Goal: Transaction & Acquisition: Book appointment/travel/reservation

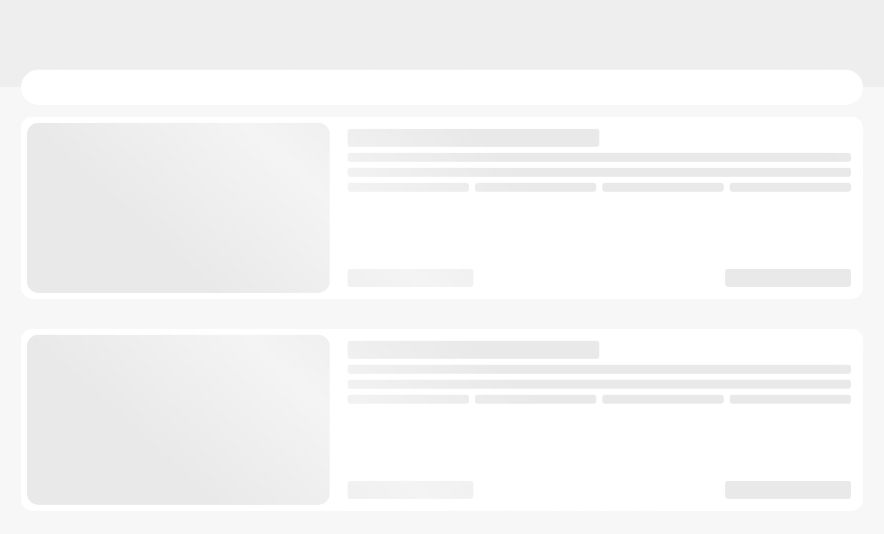
click at [244, 339] on div at bounding box center [442, 420] width 842 height 182
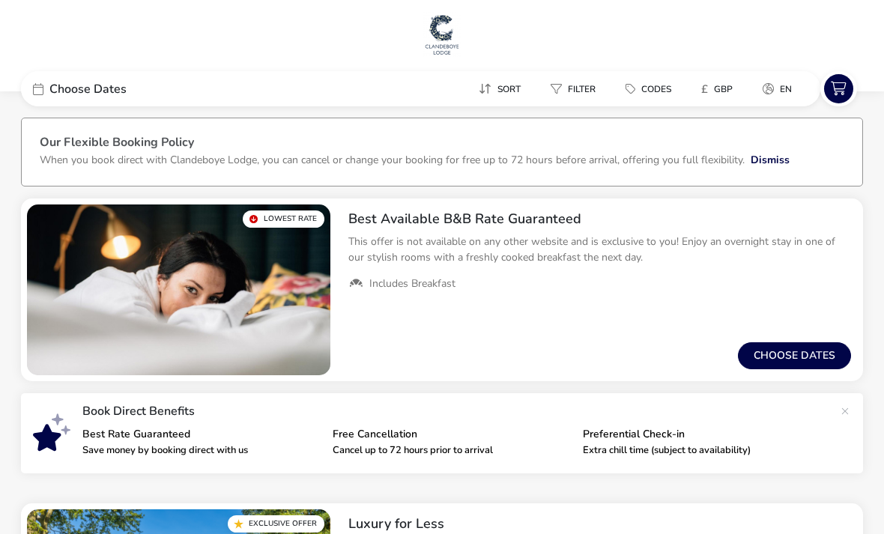
click at [112, 90] on span "Choose Dates" at bounding box center [87, 89] width 77 height 12
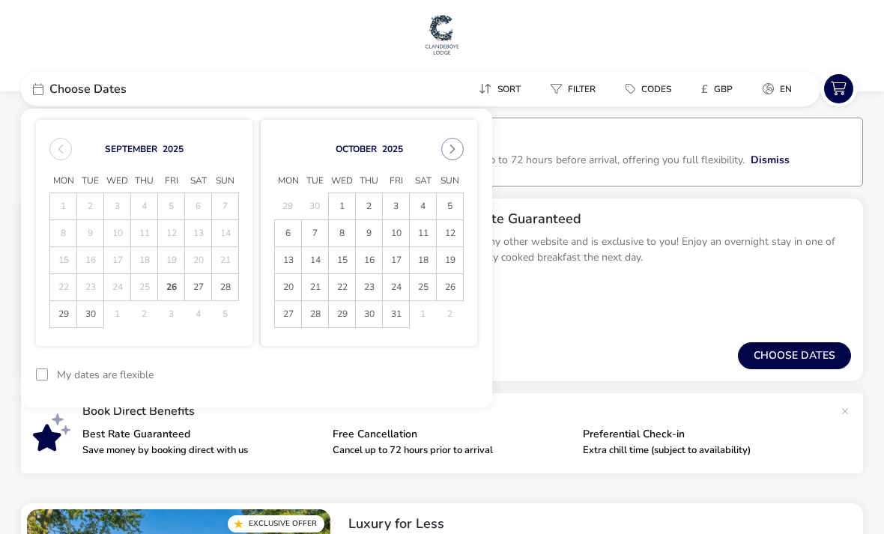
click at [399, 205] on span "3" at bounding box center [396, 206] width 26 height 26
click at [429, 208] on span "4" at bounding box center [423, 207] width 25 height 26
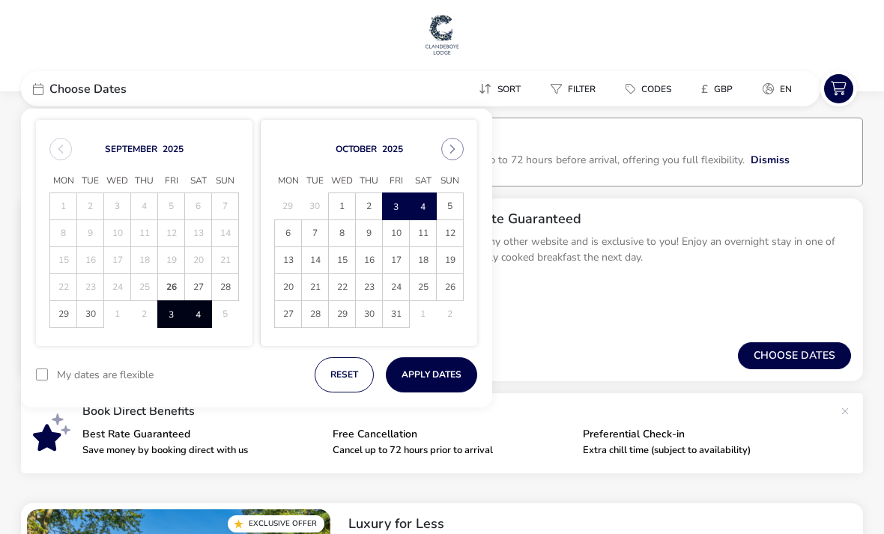
click at [459, 377] on button "Apply Dates" at bounding box center [431, 374] width 91 height 35
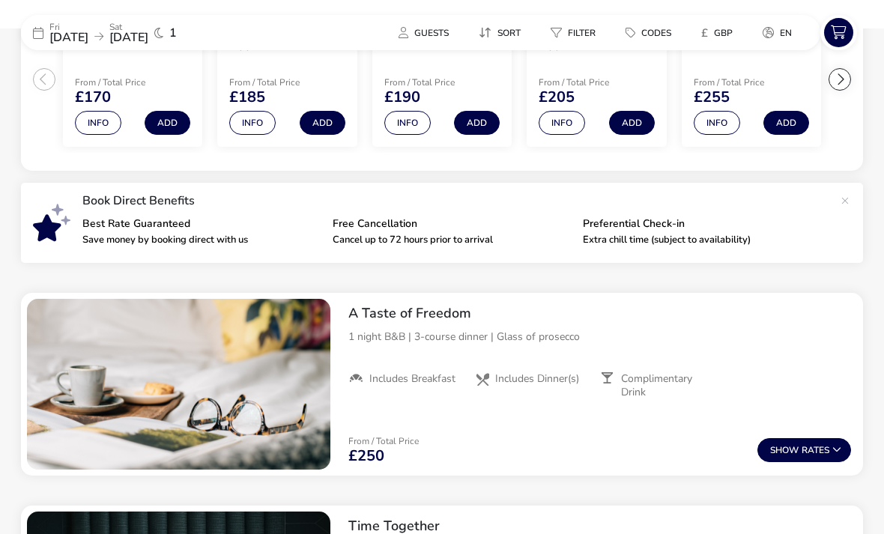
scroll to position [413, 0]
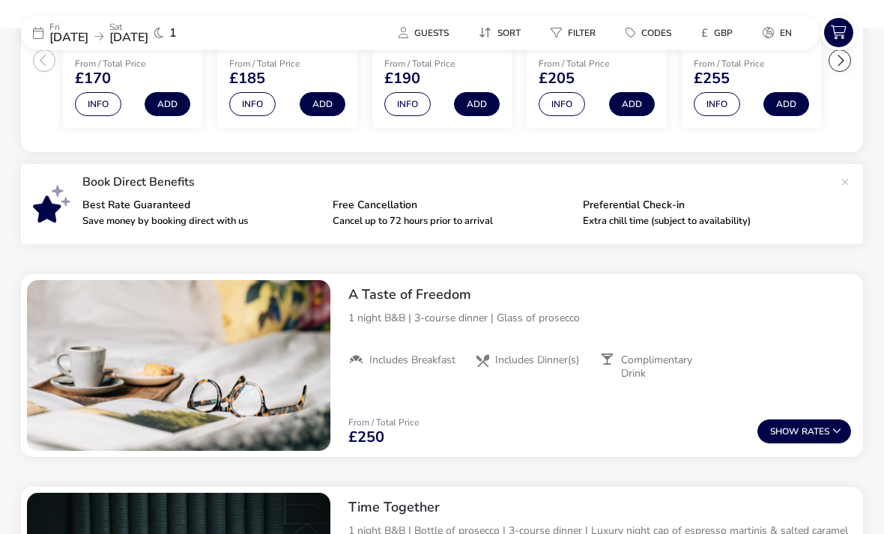
click at [803, 441] on button "Show Rates" at bounding box center [805, 432] width 94 height 24
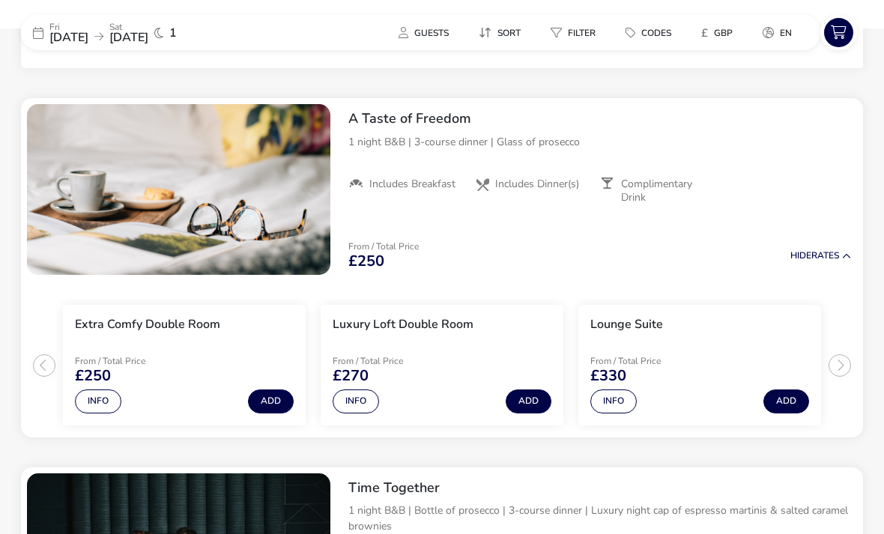
scroll to position [574, 0]
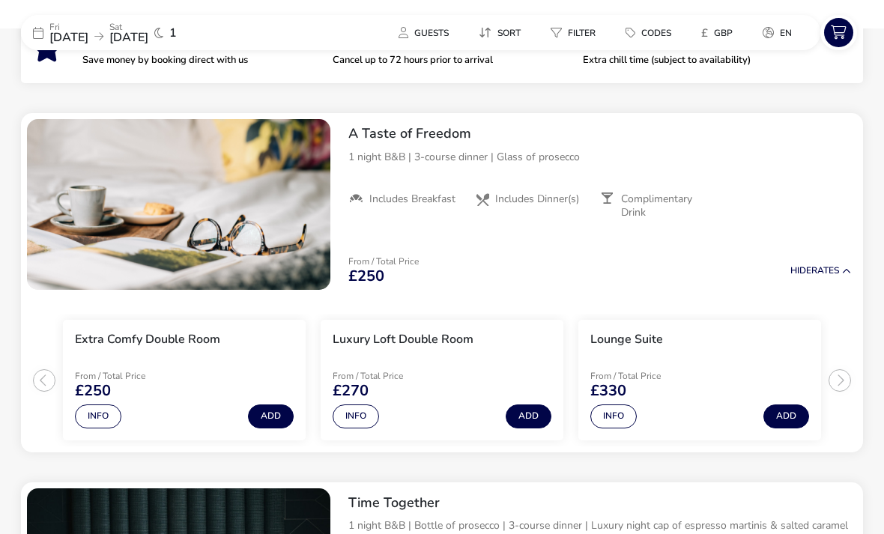
click at [268, 415] on button "Add" at bounding box center [271, 417] width 46 height 24
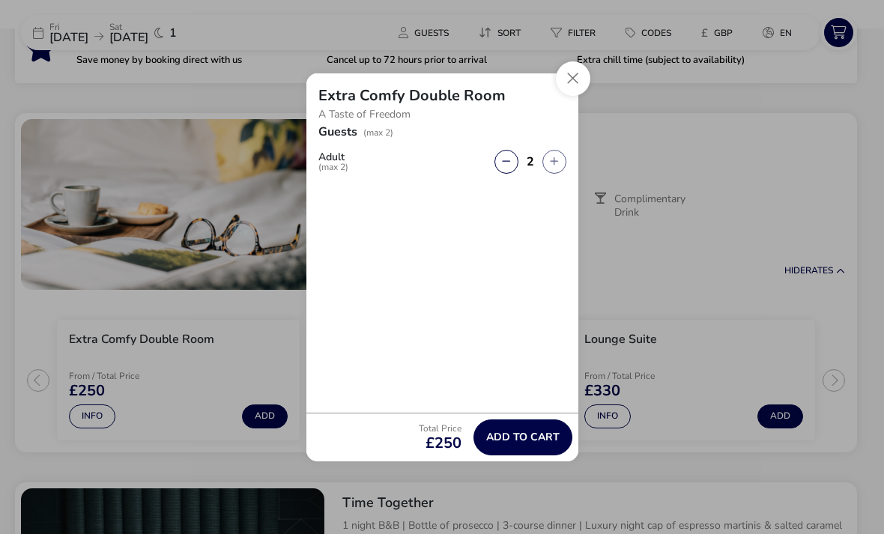
click at [572, 96] on button "Close" at bounding box center [573, 78] width 34 height 34
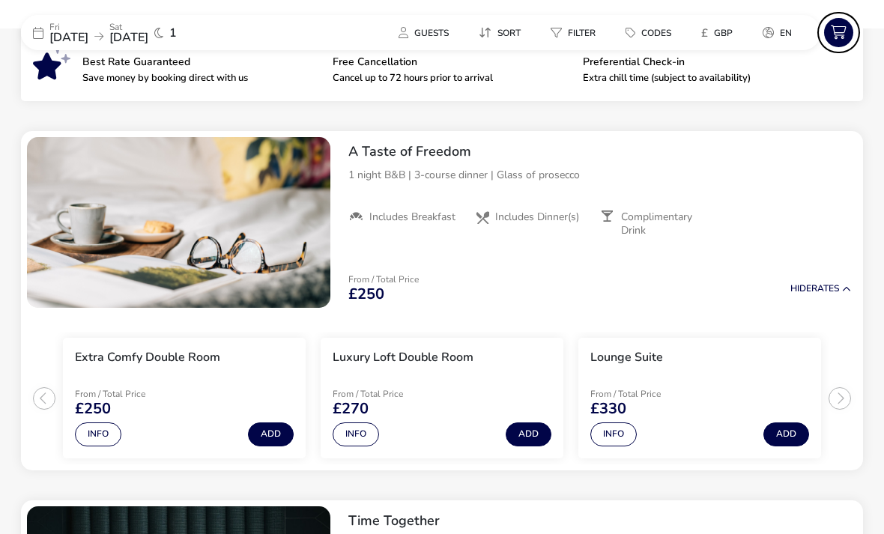
scroll to position [565, 0]
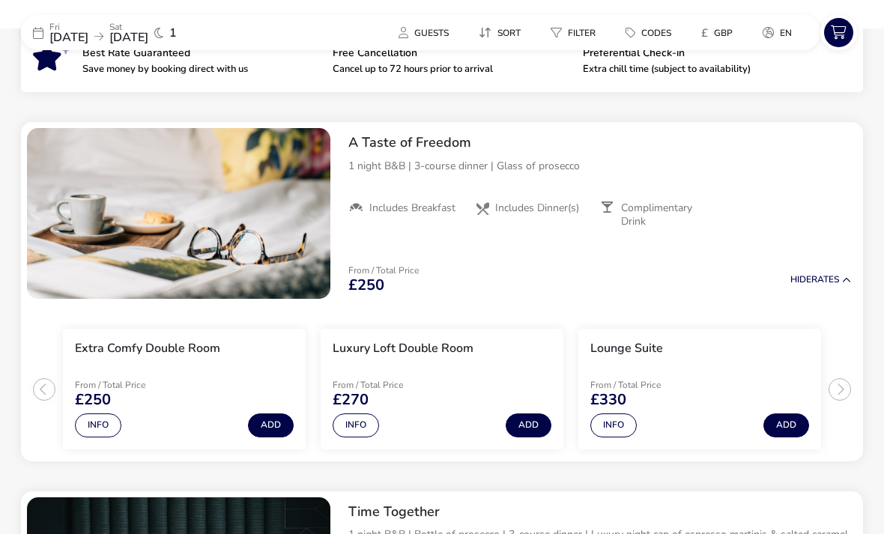
click at [100, 428] on button "Info" at bounding box center [98, 426] width 46 height 24
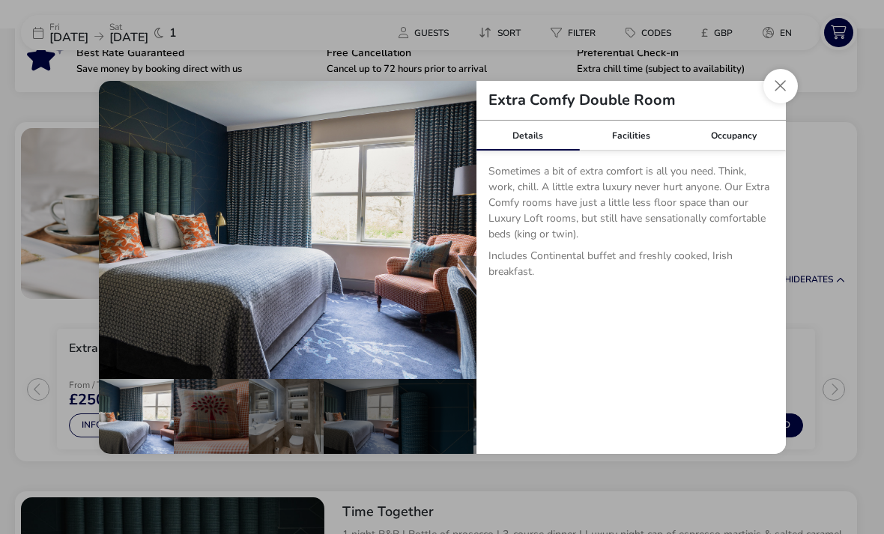
click at [638, 151] on div "Facilities" at bounding box center [630, 136] width 103 height 30
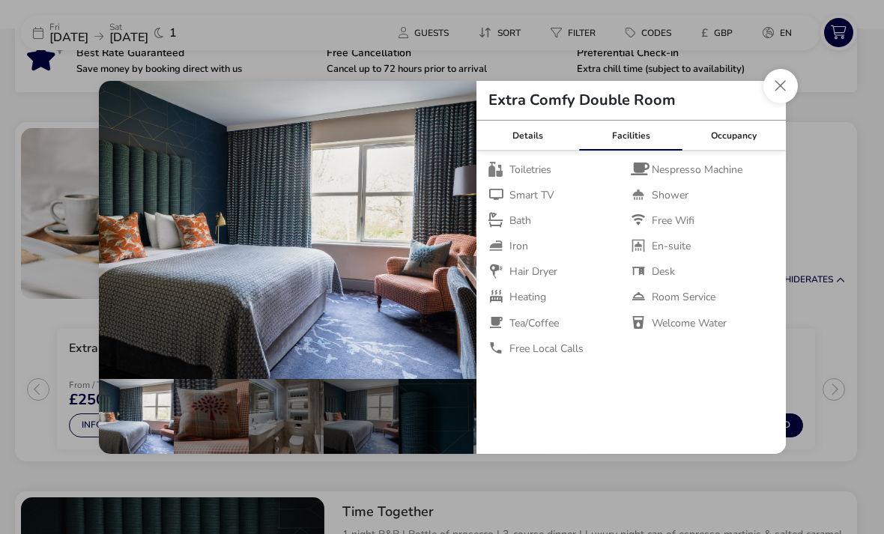
click at [749, 151] on div "Occupancy" at bounding box center [734, 136] width 103 height 30
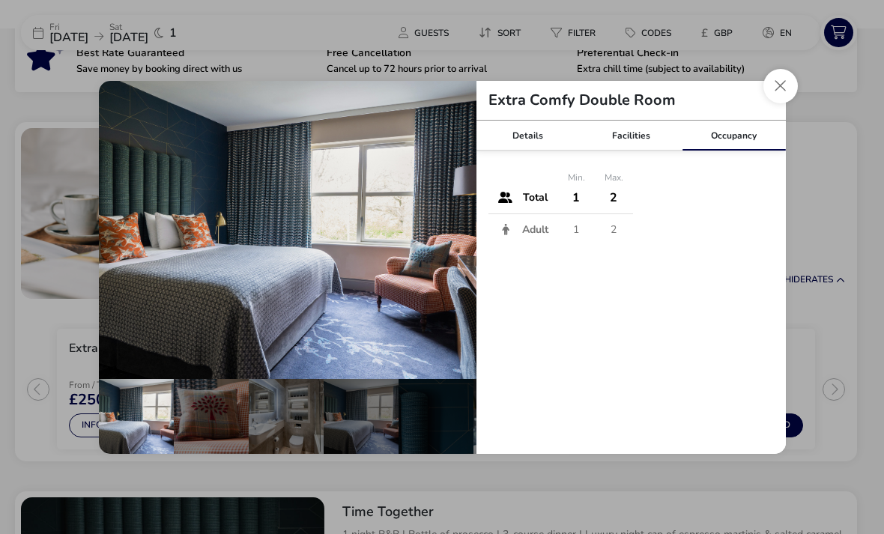
click at [531, 151] on div "Details" at bounding box center [528, 136] width 103 height 30
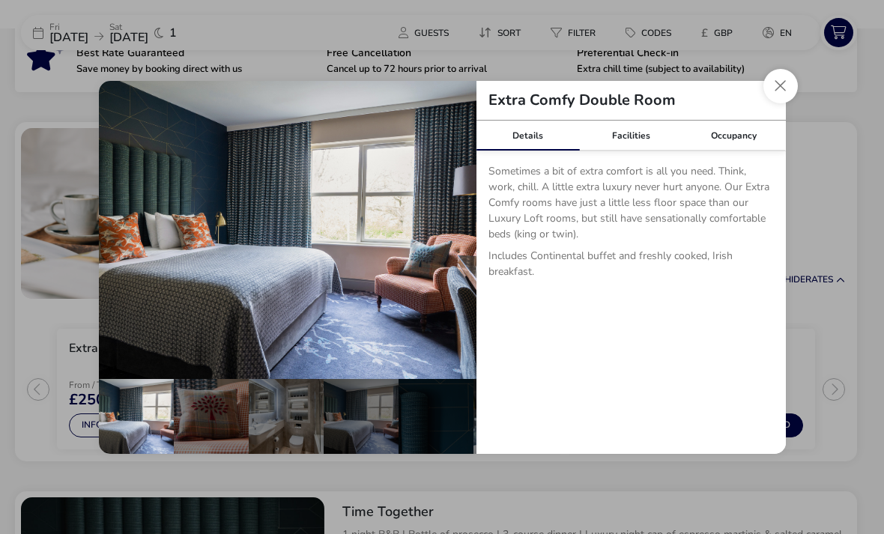
click at [782, 103] on button "Close dialog" at bounding box center [781, 86] width 34 height 34
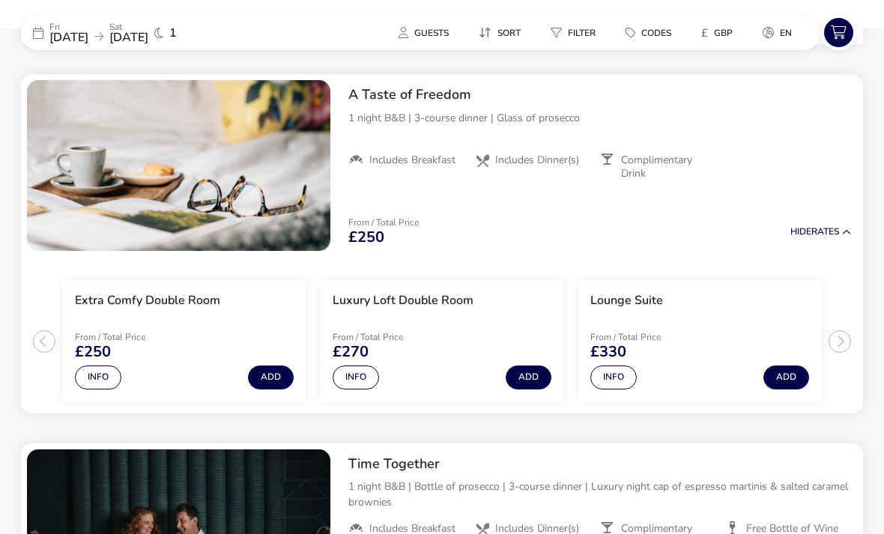
scroll to position [729, 0]
